Goal: Find specific page/section: Find specific page/section

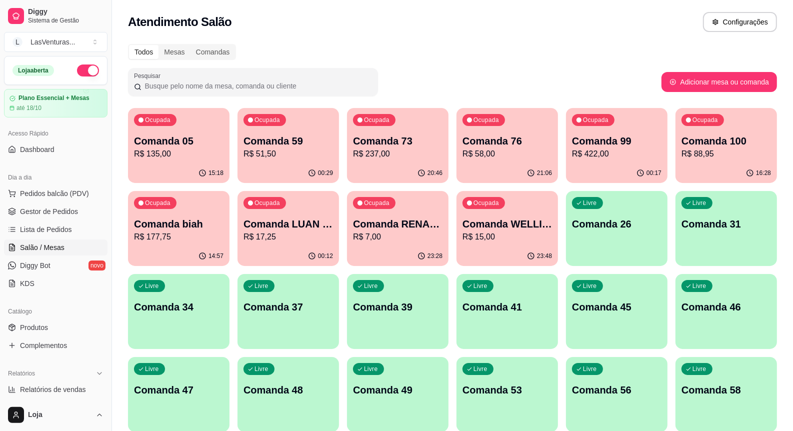
click at [100, 430] on html "Diggy Sistema de Gestão L LasVenturas ... Loja aberta Plano Essencial + Mesas a…" at bounding box center [396, 215] width 793 height 431
click at [90, 418] on div "Loja" at bounding box center [55, 415] width 111 height 32
click at [65, 295] on div "Dia a dia Pedidos balcão (PDV) Gestor de Pedidos Lista de Pedidos Salão / Mesas…" at bounding box center [55, 230] width 111 height 130
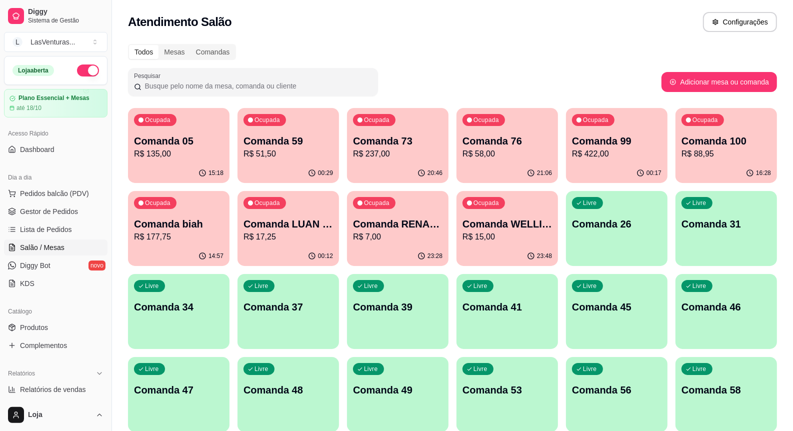
click at [65, 294] on div "Dia a dia Pedidos balcão (PDV) Gestor de Pedidos Lista de Pedidos Salão / Mesas…" at bounding box center [55, 230] width 111 height 130
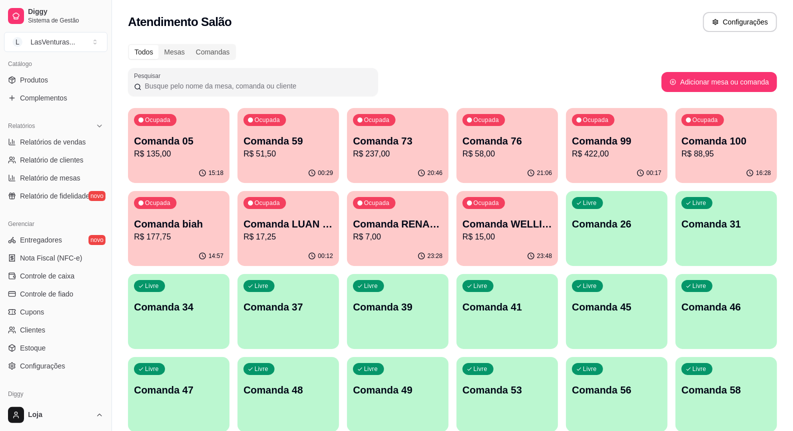
scroll to position [288, 0]
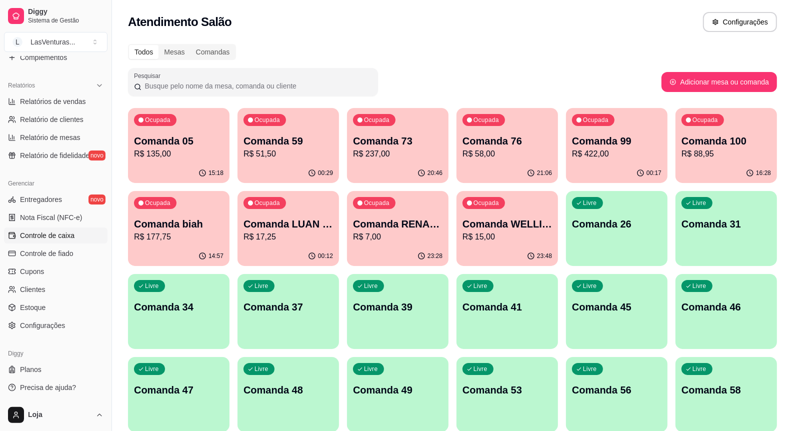
click at [36, 227] on link "Controle de caixa" at bounding box center [55, 235] width 103 height 16
click at [44, 233] on span "Controle de caixa" at bounding box center [47, 235] width 54 height 10
click at [37, 235] on span "Controle de caixa" at bounding box center [47, 235] width 54 height 10
drag, startPoint x: 11, startPoint y: 236, endPoint x: 38, endPoint y: 231, distance: 27.4
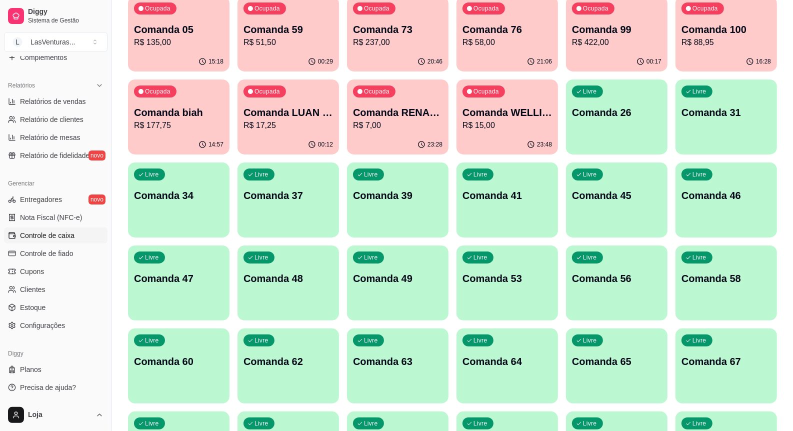
scroll to position [125, 0]
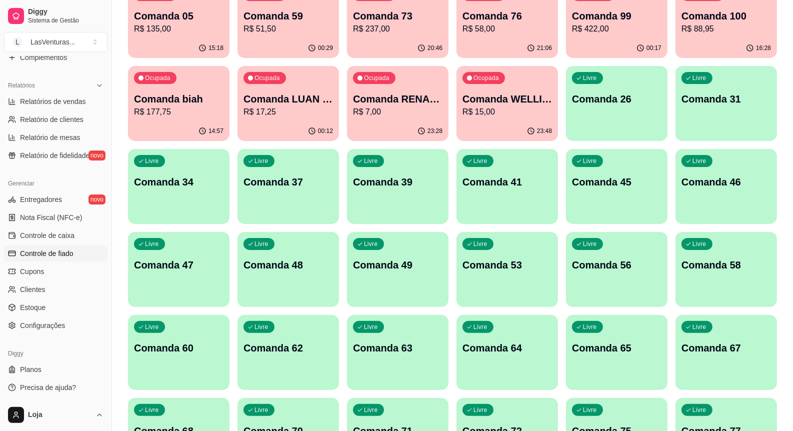
click at [45, 252] on span "Controle de fiado" at bounding box center [46, 253] width 53 height 10
click at [67, 233] on span "Controle de caixa" at bounding box center [47, 235] width 54 height 10
click at [62, 216] on span "Nota Fiscal (NFC-e)" at bounding box center [51, 217] width 62 height 10
click at [48, 253] on span "Controle de fiado" at bounding box center [46, 253] width 53 height 10
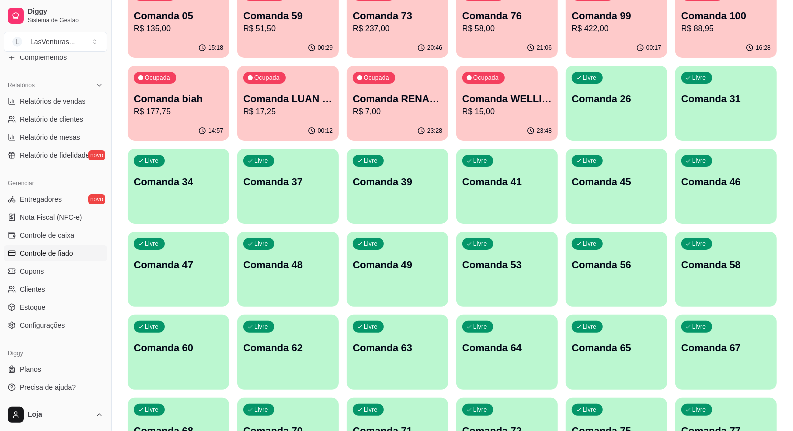
click at [48, 253] on span "Controle de fiado" at bounding box center [46, 253] width 53 height 10
click at [50, 253] on span "Controle de fiado" at bounding box center [46, 253] width 53 height 10
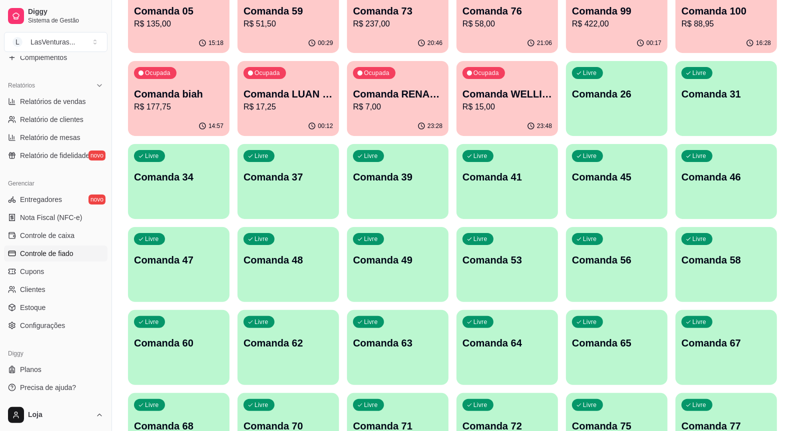
scroll to position [62, 0]
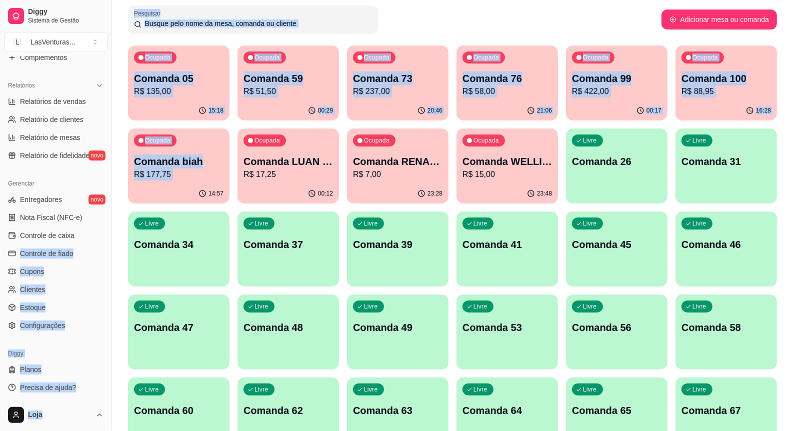
drag, startPoint x: 101, startPoint y: 239, endPoint x: 118, endPoint y: 204, distance: 39.1
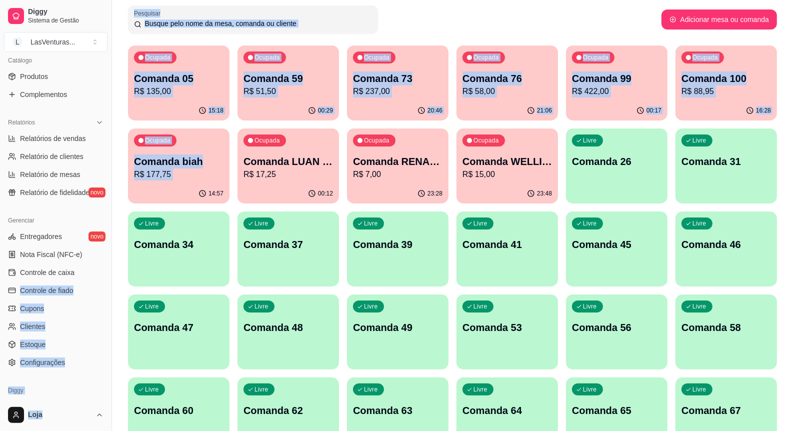
scroll to position [253, 0]
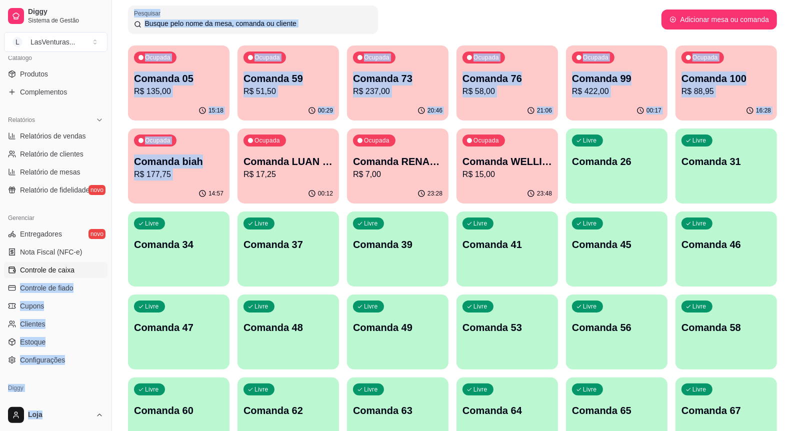
click at [58, 265] on span "Controle de caixa" at bounding box center [47, 270] width 54 height 10
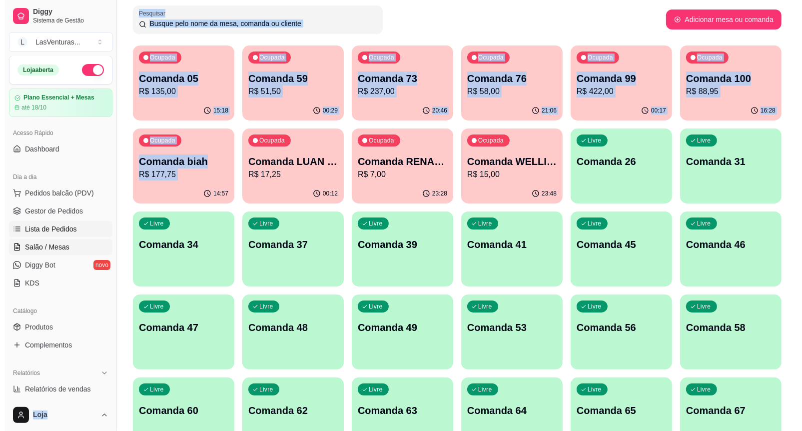
scroll to position [0, 0]
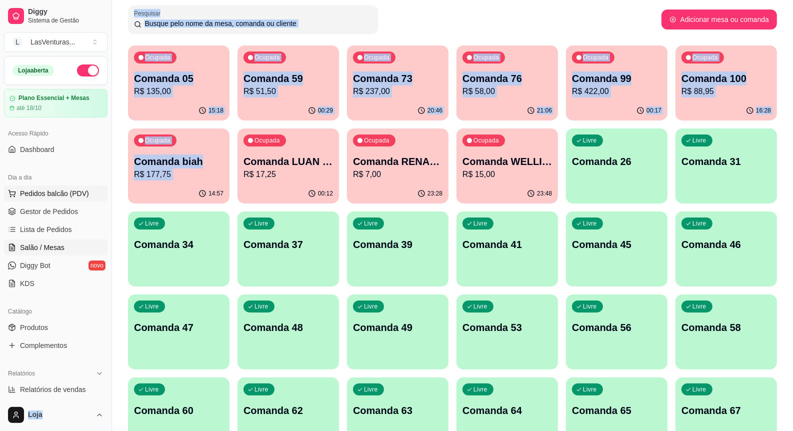
click at [61, 191] on span "Pedidos balcão (PDV)" at bounding box center [54, 193] width 69 height 10
